Goal: Entertainment & Leisure: Browse casually

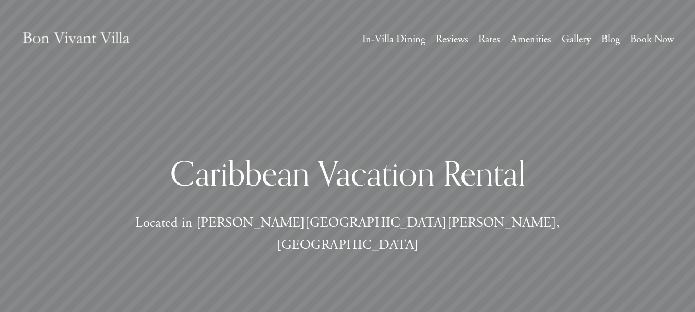
click at [579, 38] on link "Gallery" at bounding box center [576, 39] width 29 height 19
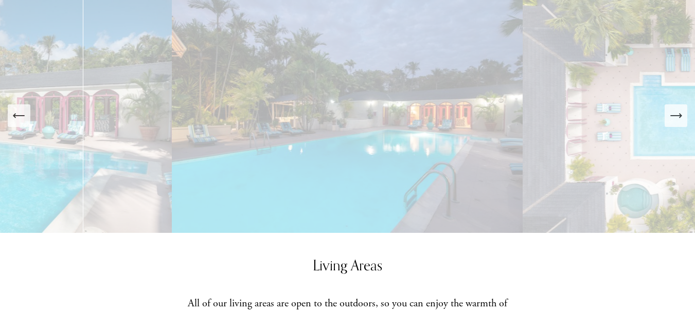
scroll to position [463, 0]
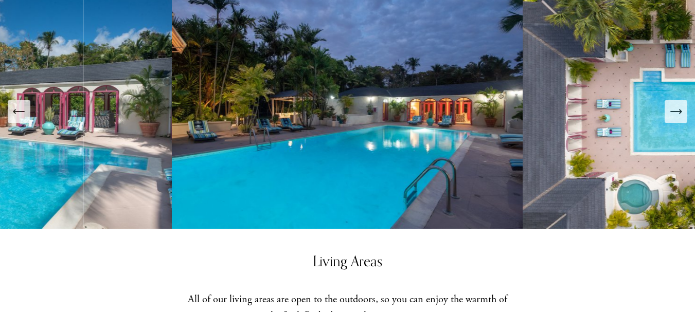
click at [672, 104] on icon "Next Slide" at bounding box center [676, 111] width 14 height 14
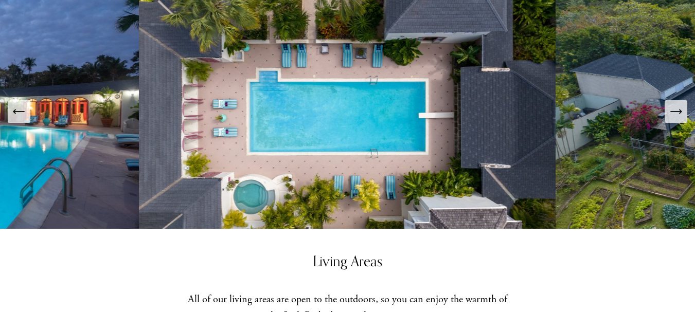
click at [672, 104] on icon "Next Slide" at bounding box center [676, 111] width 14 height 14
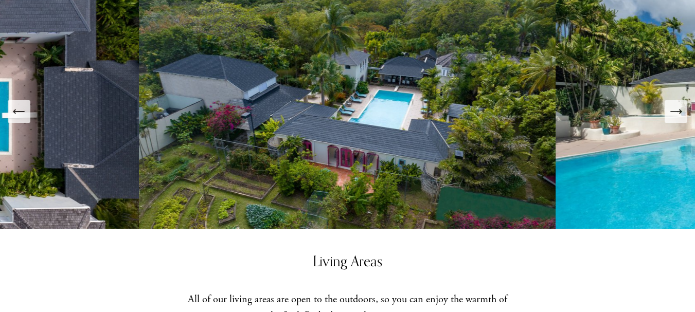
click at [672, 104] on icon "Next Slide" at bounding box center [676, 111] width 14 height 14
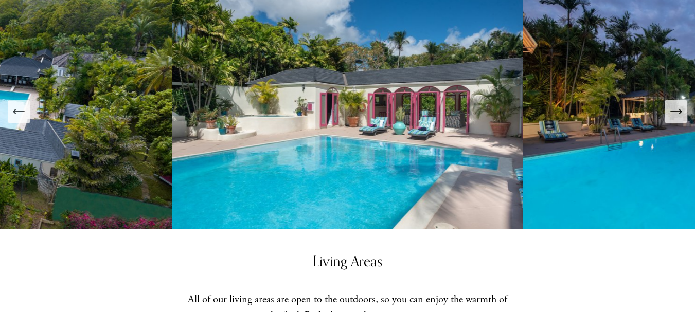
click at [672, 104] on icon "Next Slide" at bounding box center [676, 111] width 14 height 14
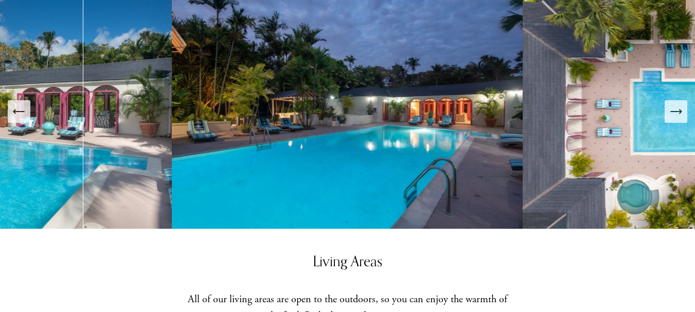
click at [672, 104] on icon "Next Slide" at bounding box center [676, 111] width 14 height 14
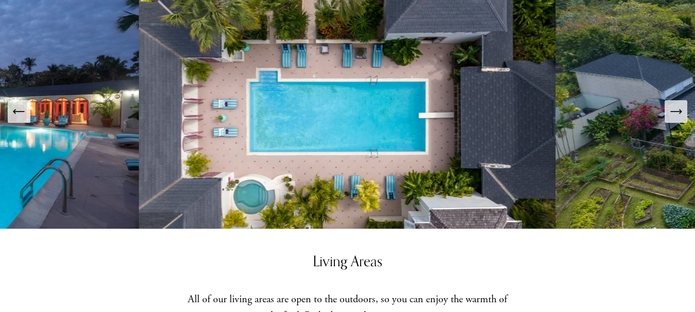
click at [672, 104] on icon "Next Slide" at bounding box center [676, 111] width 14 height 14
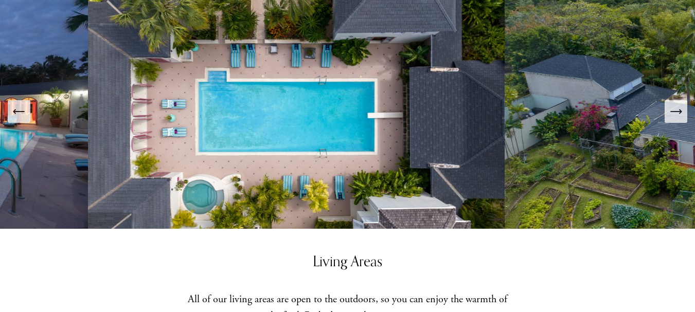
click at [672, 104] on icon "Next Slide" at bounding box center [676, 111] width 14 height 14
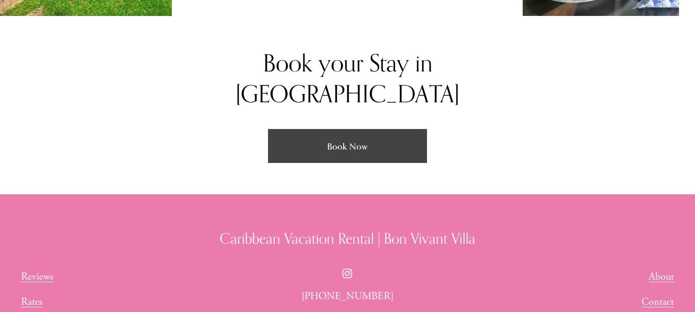
scroll to position [1862, 0]
